Goal: Information Seeking & Learning: Learn about a topic

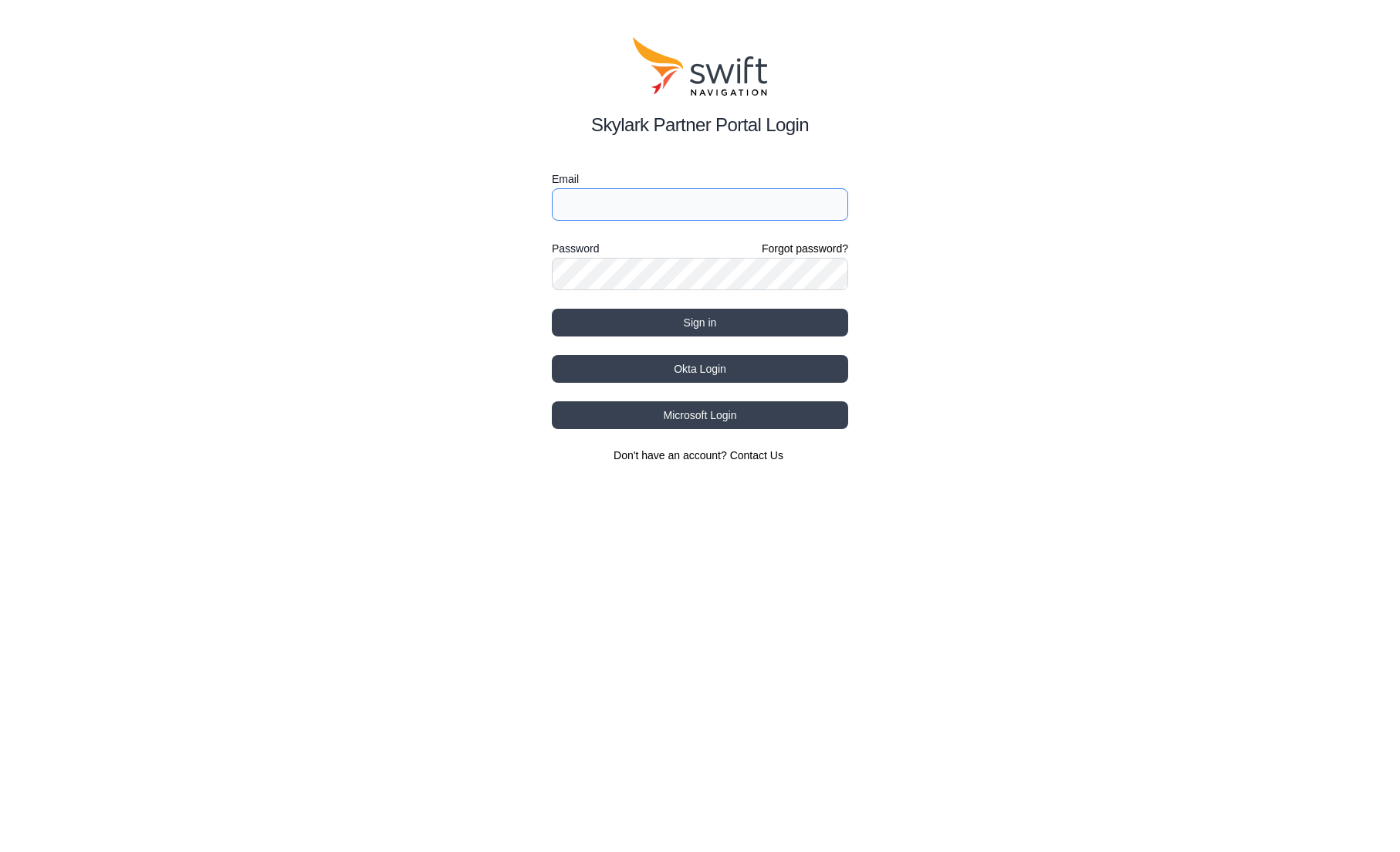
click at [678, 207] on input "Email" at bounding box center [699, 205] width 296 height 33
click at [393, 300] on div "Skylark Partner Portal Login Email marwan.[DATE] Password Forgot password? Sign…" at bounding box center [700, 250] width 1400 height 500
click at [595, 320] on button "Sign in" at bounding box center [699, 323] width 296 height 28
click at [667, 205] on input "marwan.[DATE]" at bounding box center [699, 205] width 296 height 33
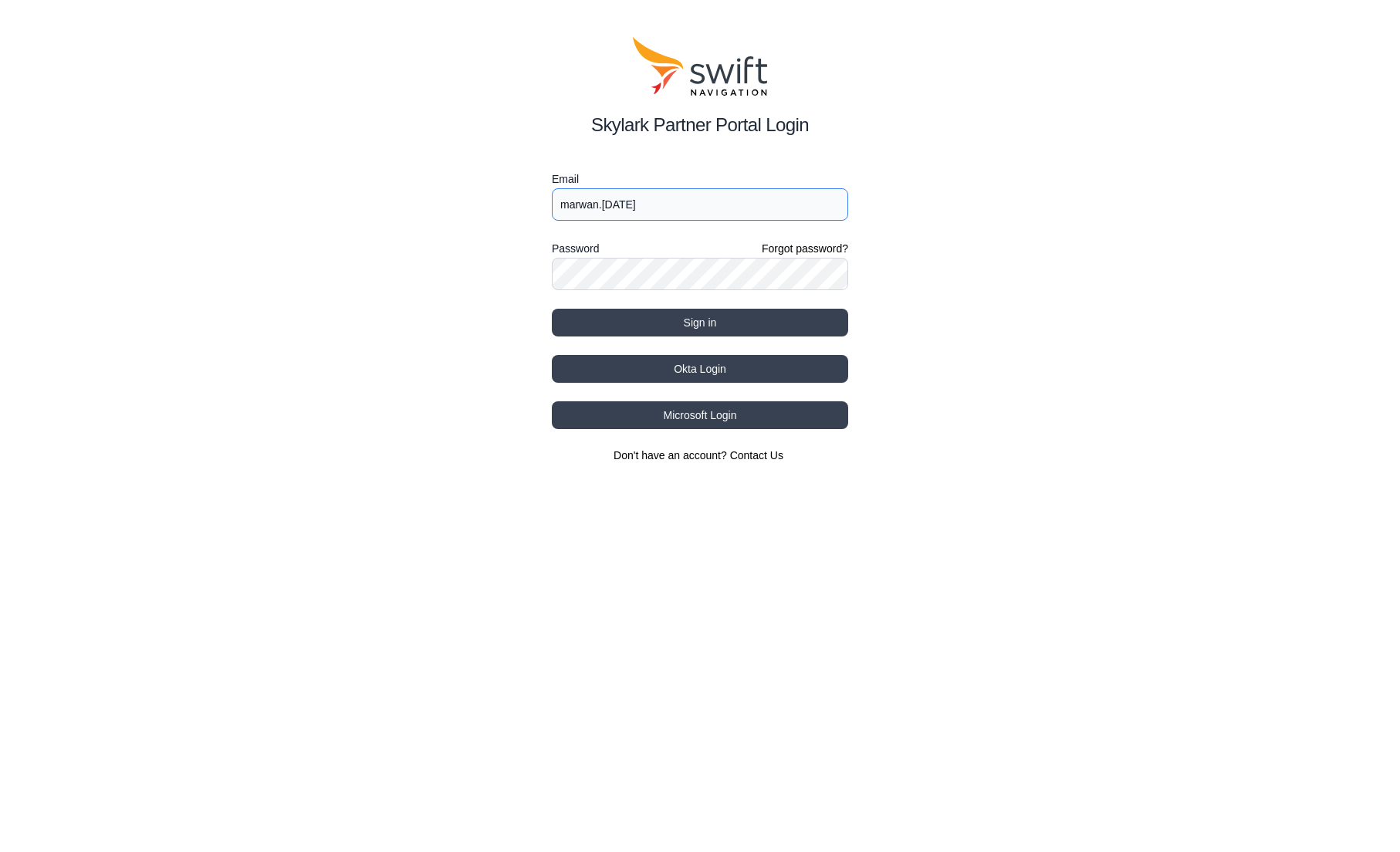
click at [667, 205] on input "marwan.[DATE]" at bounding box center [699, 205] width 296 height 33
click at [617, 200] on input "mar" at bounding box center [699, 205] width 296 height 33
type input "[EMAIL_ADDRESS][DATE][DOMAIN_NAME]"
click at [652, 320] on button "Sign in" at bounding box center [699, 323] width 296 height 28
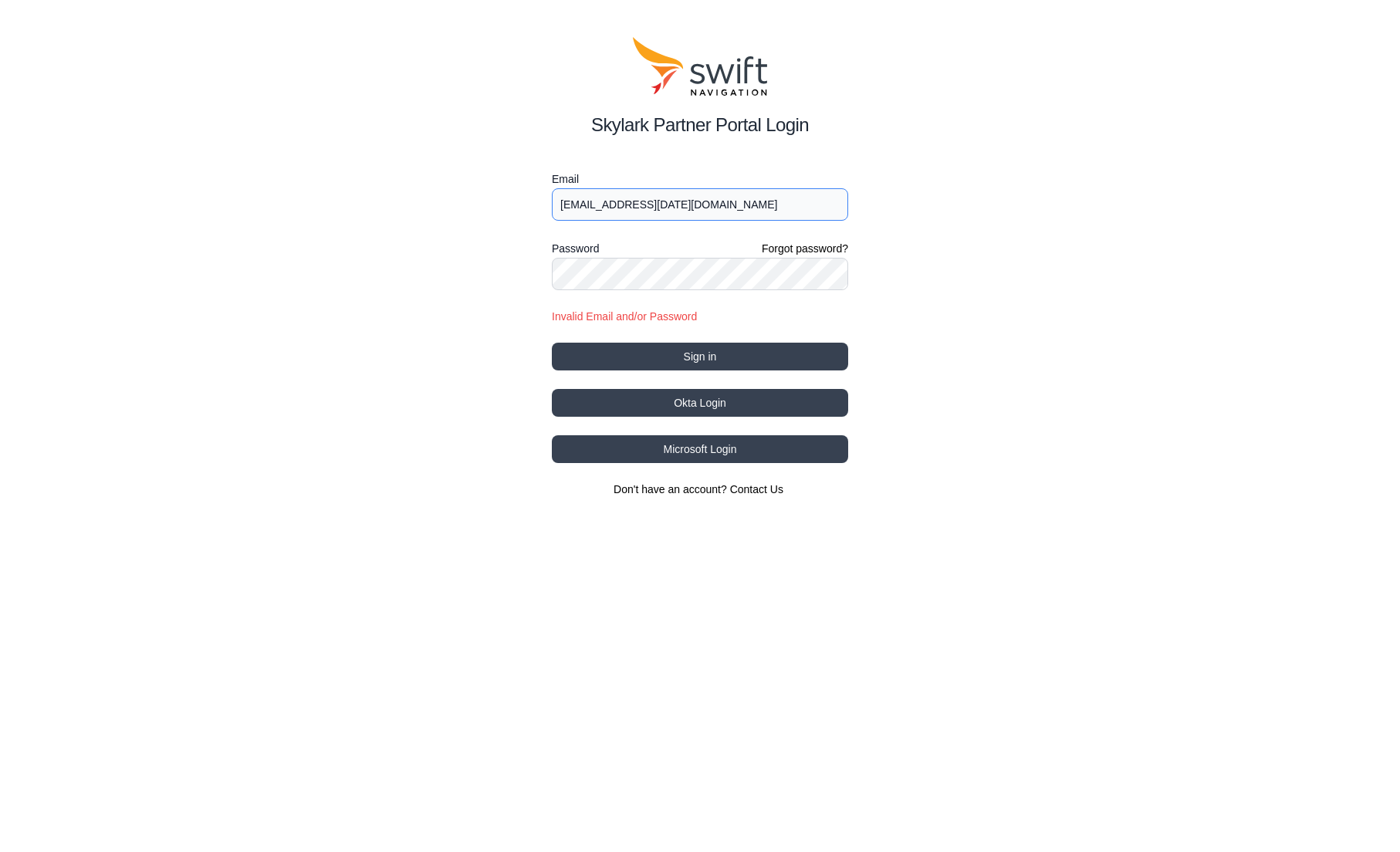
click at [652, 204] on input "[EMAIL_ADDRESS][DATE][DOMAIN_NAME]" at bounding box center [699, 205] width 296 height 33
type input "[EMAIL_ADDRESS][DATE][DOMAIN_NAME]"
click at [718, 349] on button "Sign in" at bounding box center [699, 357] width 296 height 28
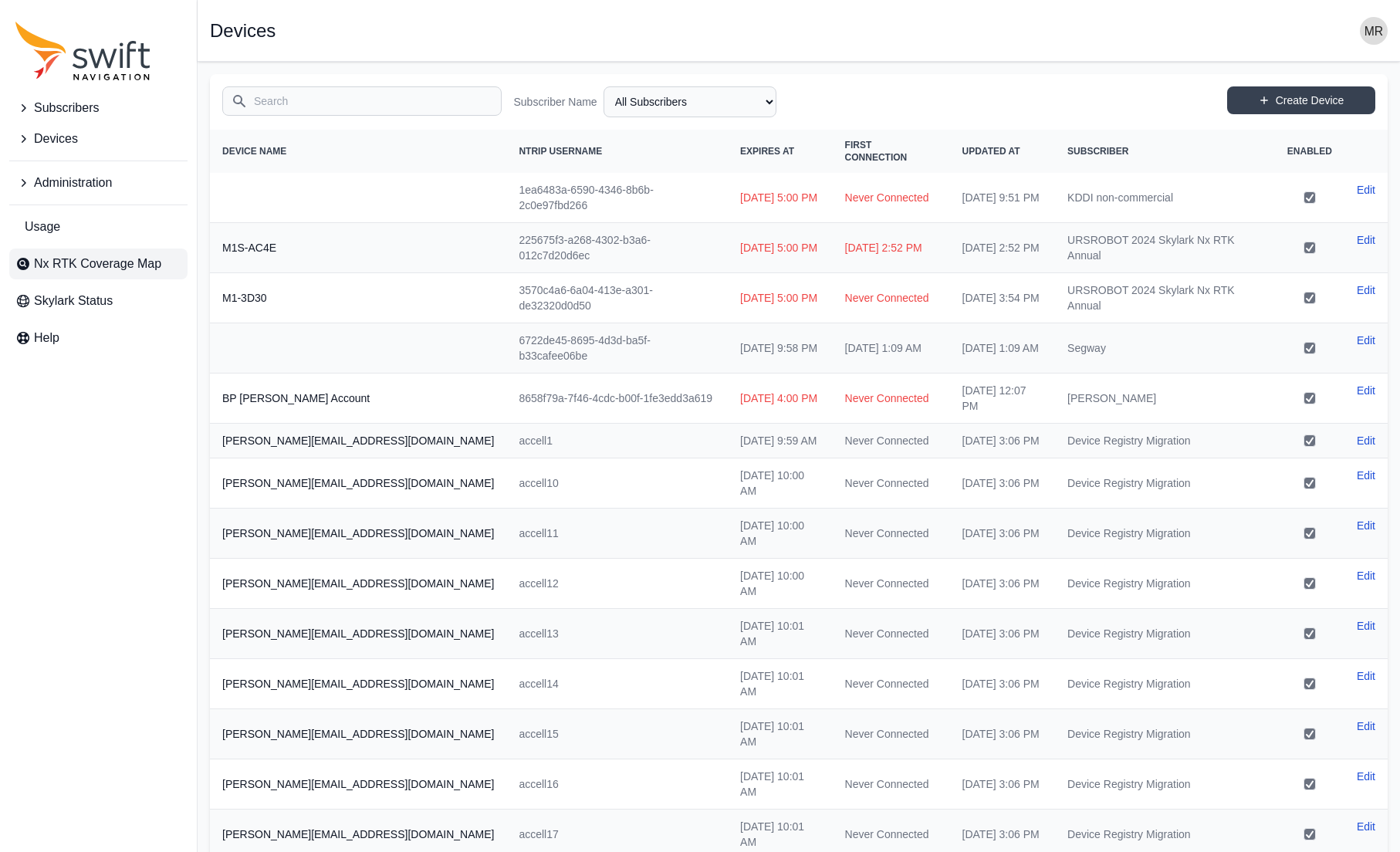
click at [106, 257] on span "Nx RTK Coverage Map" at bounding box center [97, 264] width 127 height 19
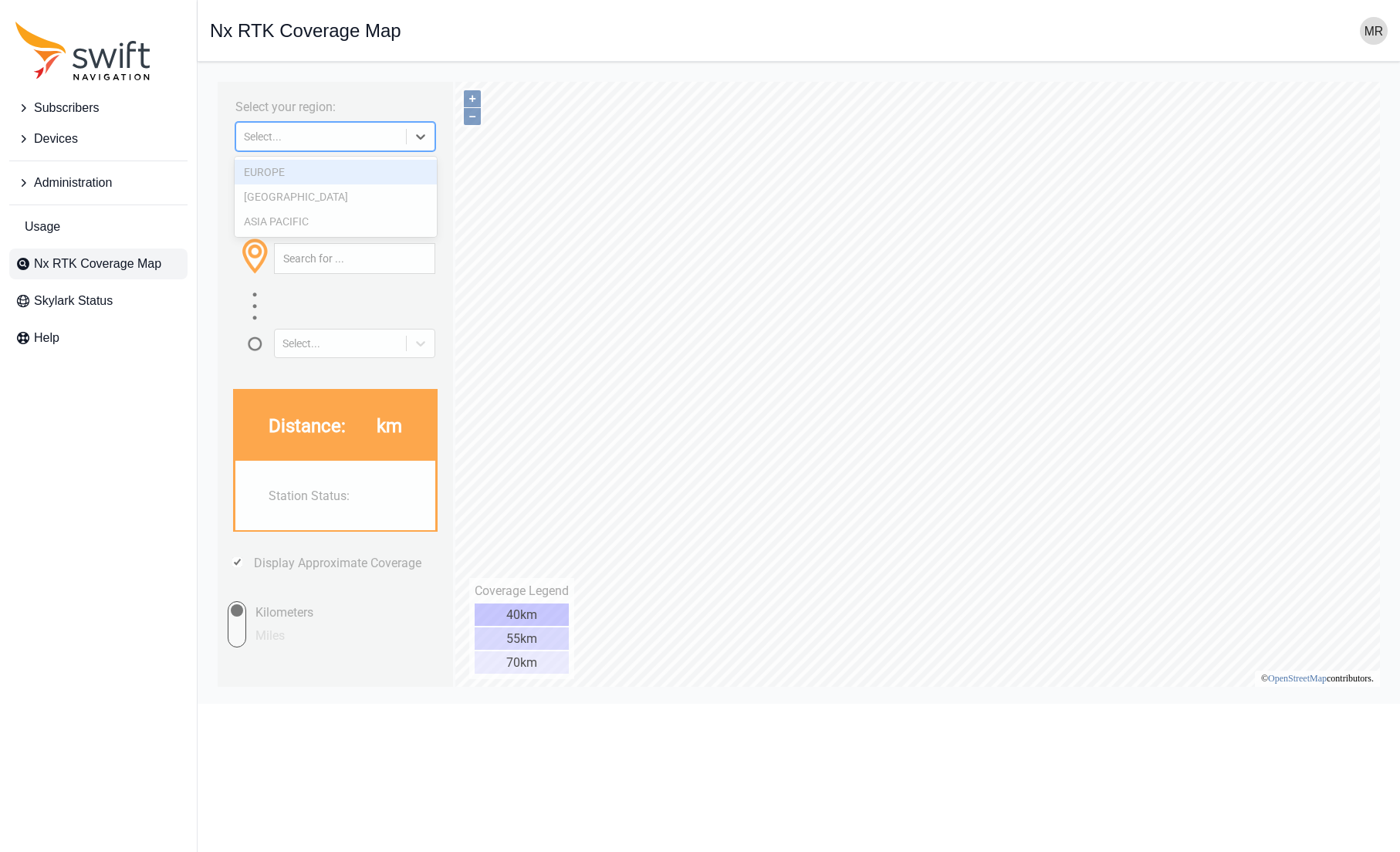
click at [422, 137] on icon at bounding box center [420, 137] width 9 height 6
click at [340, 107] on div "Select your region: [GEOGRAPHIC_DATA], 1 of 3. 3 results available. Use Up and …" at bounding box center [335, 121] width 220 height 64
click at [300, 136] on div "Select..." at bounding box center [320, 136] width 154 height 12
click at [283, 221] on div "ASIA PACIFIC" at bounding box center [335, 221] width 202 height 25
drag, startPoint x: 351, startPoint y: 142, endPoint x: 346, endPoint y: 149, distance: 8.6
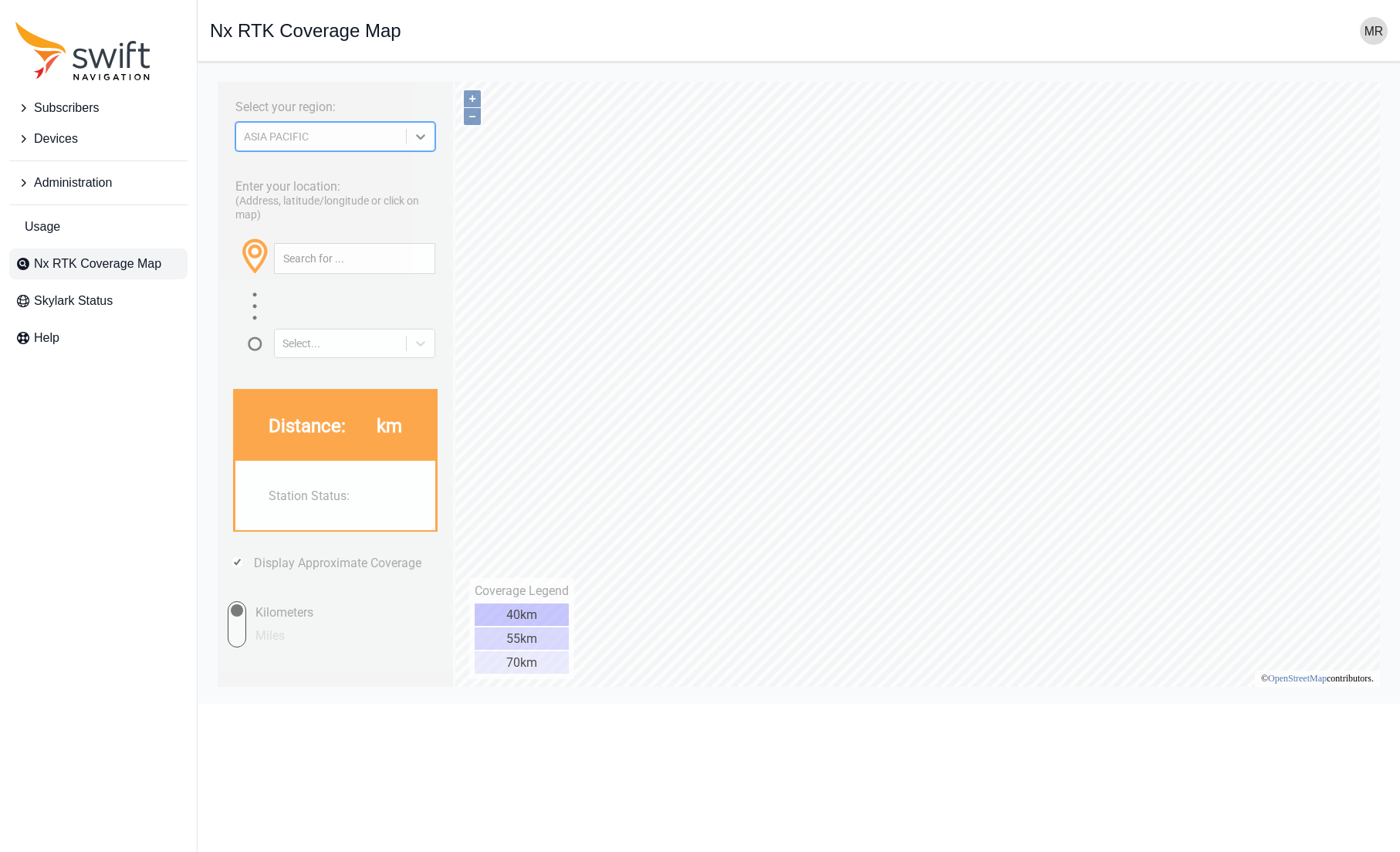
click at [350, 142] on div "ASIA PACIFIC" at bounding box center [320, 136] width 170 height 16
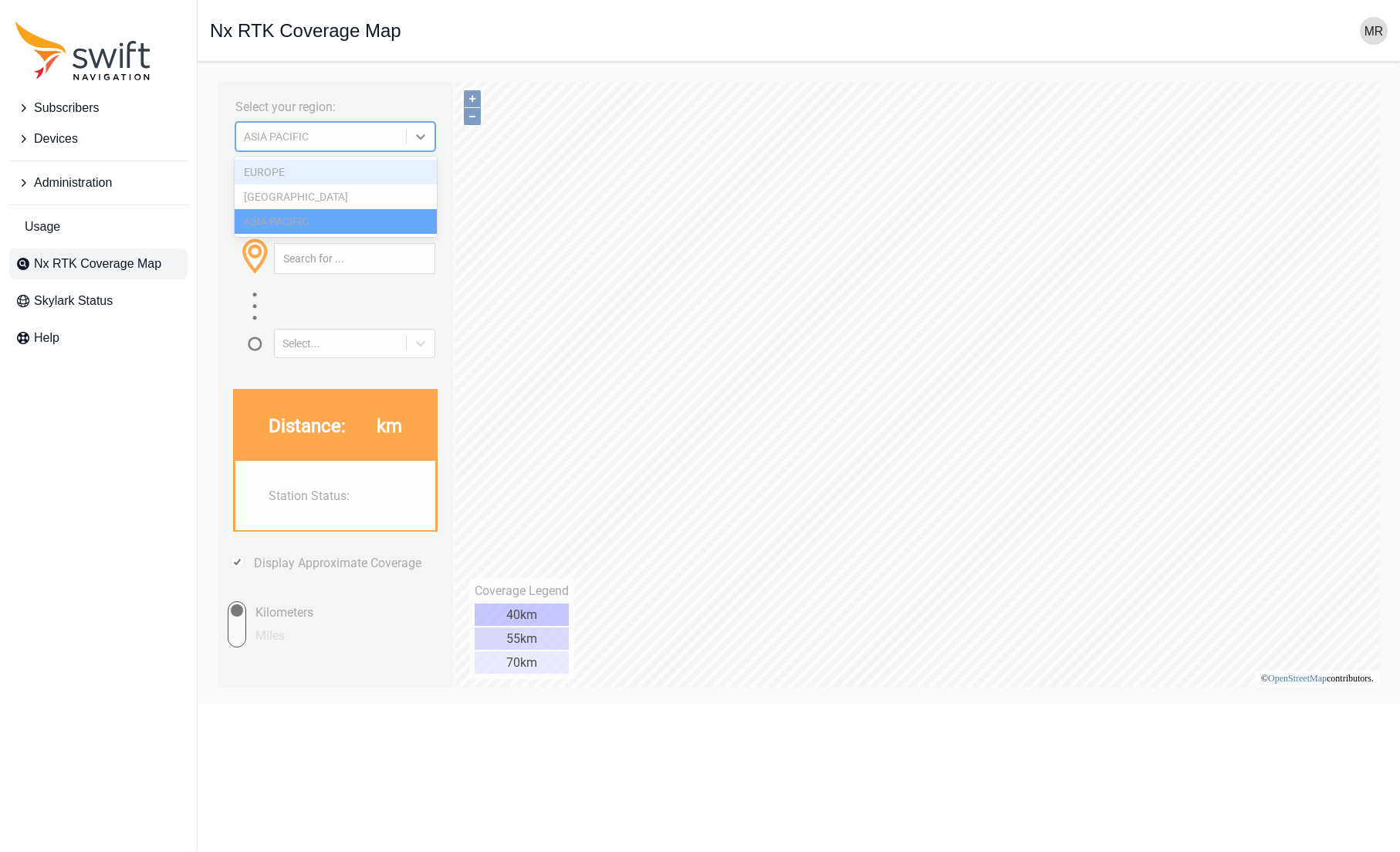
click at [334, 170] on div "EUROPE" at bounding box center [335, 172] width 202 height 25
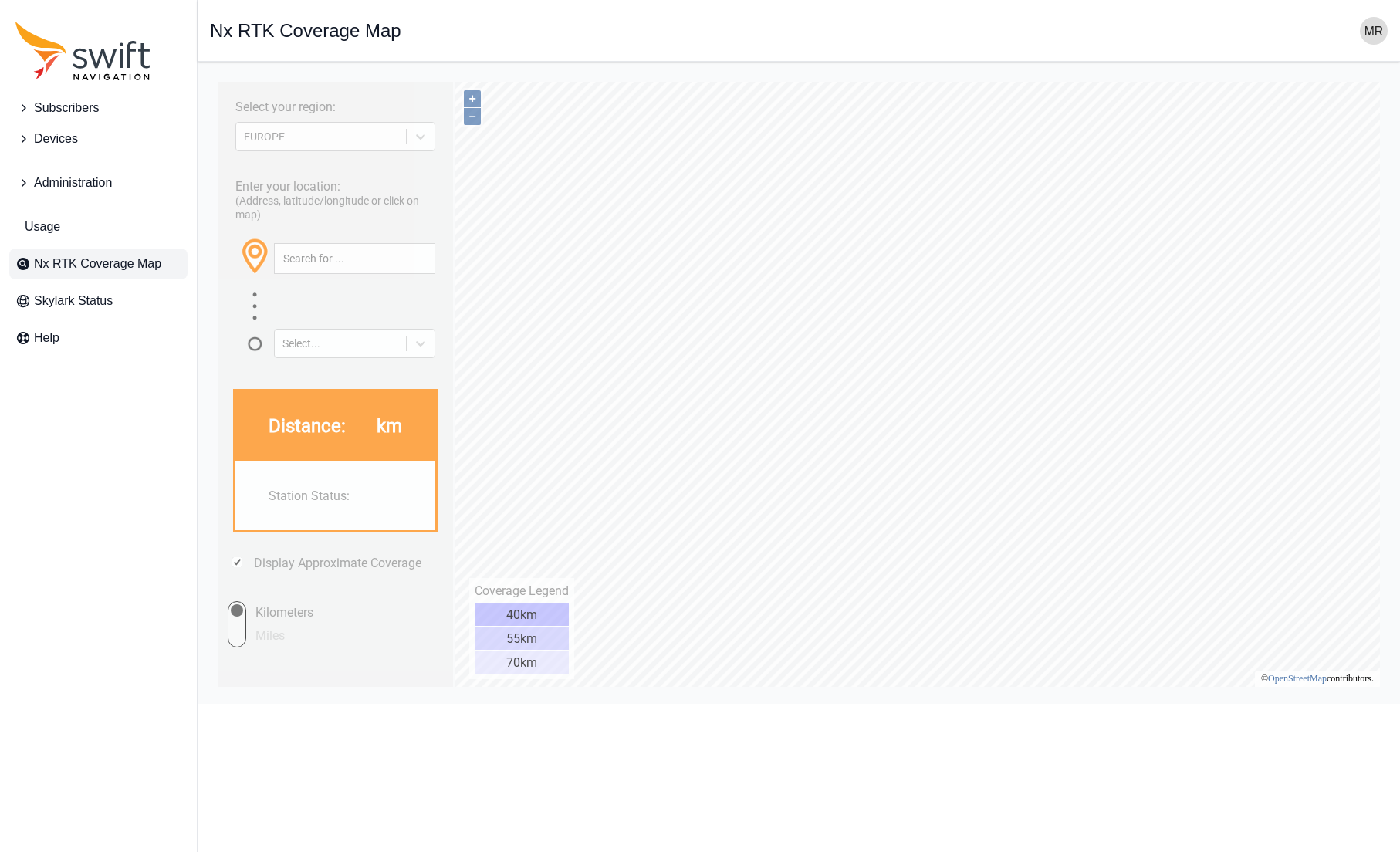
click at [324, 170] on div "Enter your location: (Address, latitude/longitude or click on map) Select..." at bounding box center [335, 263] width 220 height 189
